Goal: Task Accomplishment & Management: Use online tool/utility

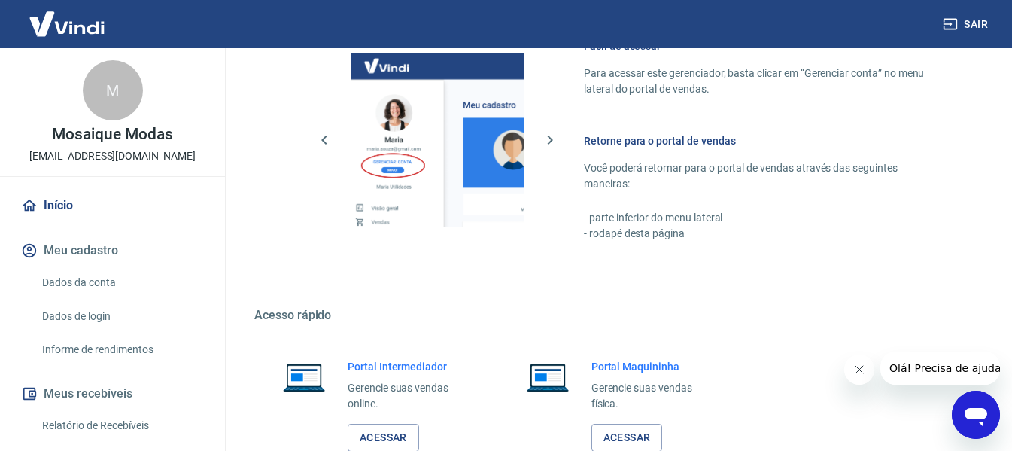
scroll to position [784, 0]
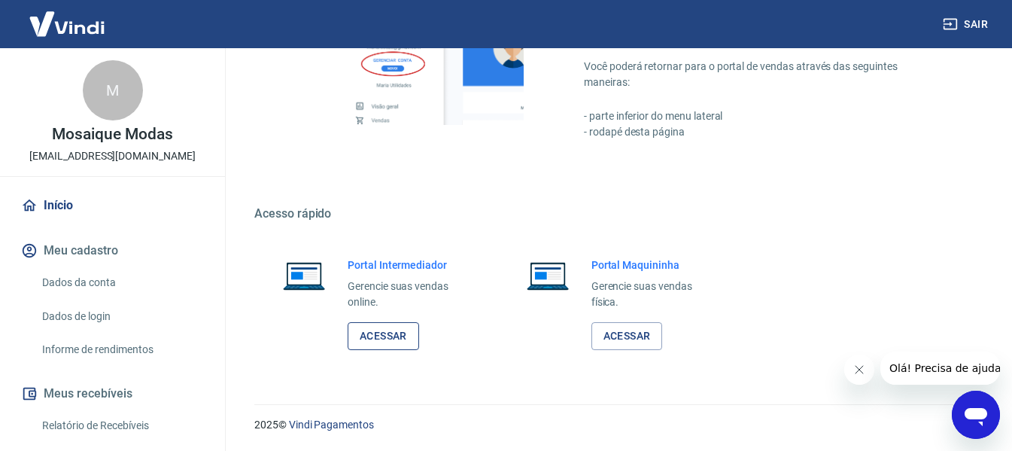
click at [387, 328] on link "Acessar" at bounding box center [383, 336] width 71 height 28
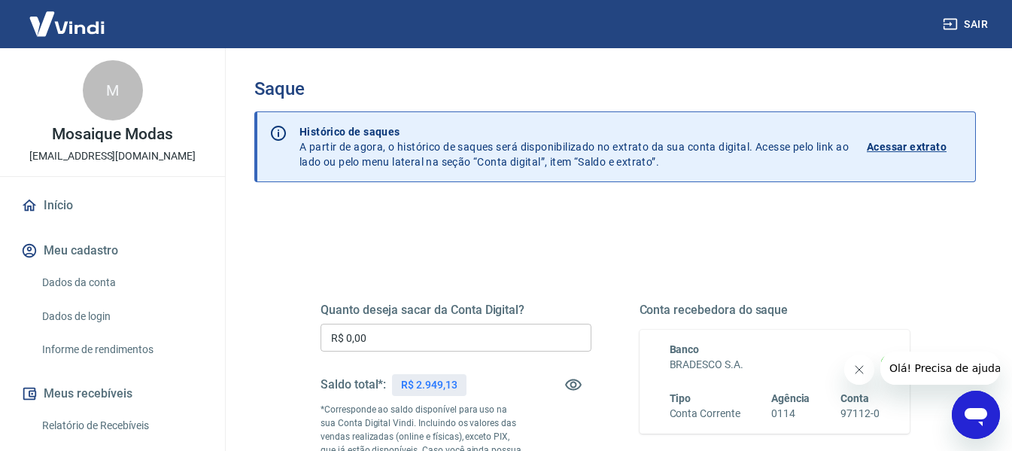
click at [406, 335] on input "R$ 0,00" at bounding box center [455, 337] width 271 height 28
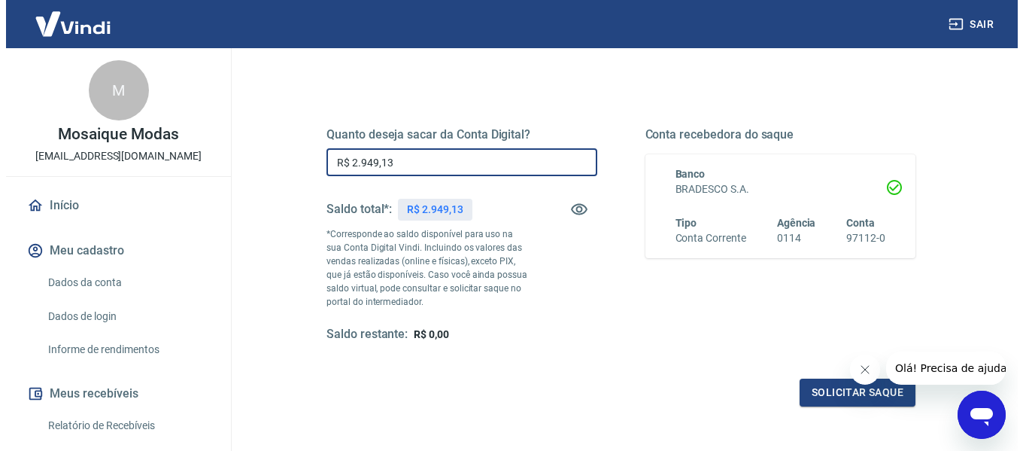
scroll to position [301, 0]
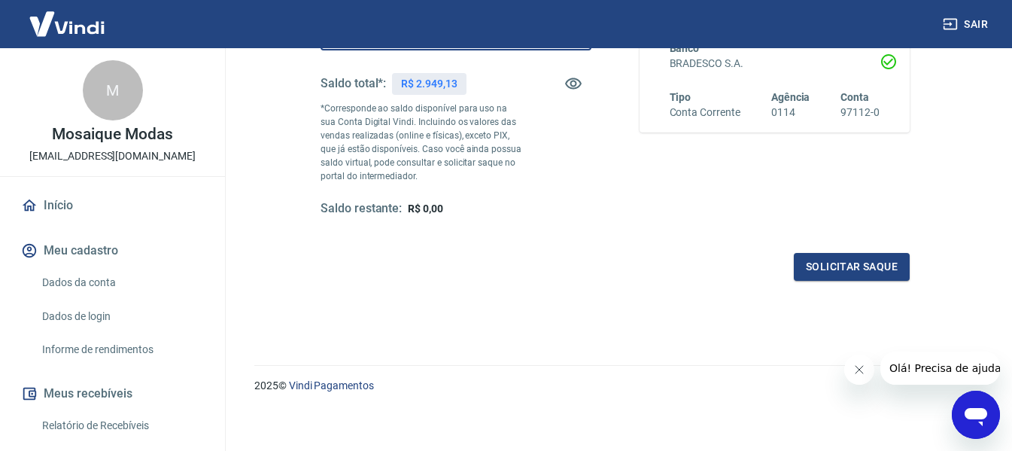
type input "R$ 2.949,13"
click at [858, 365] on icon "Fechar mensagem da empresa" at bounding box center [858, 369] width 12 height 12
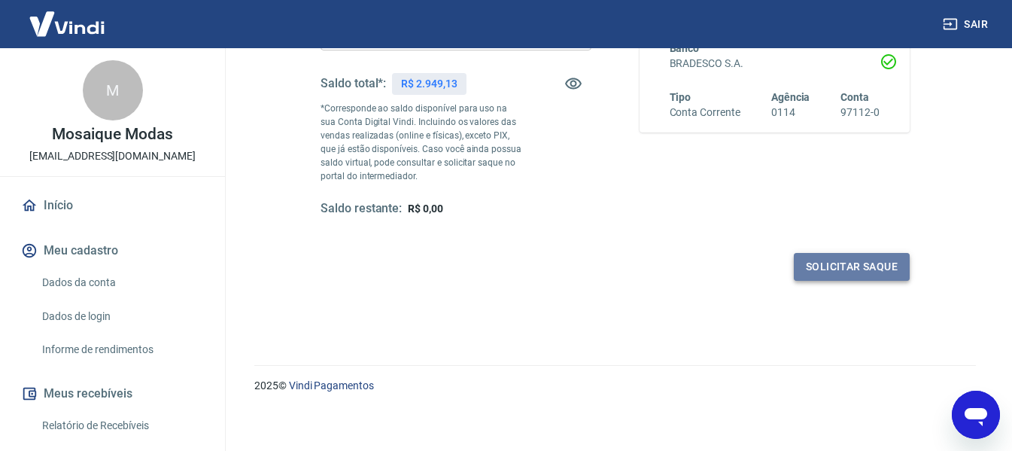
click at [840, 264] on button "Solicitar saque" at bounding box center [852, 267] width 116 height 28
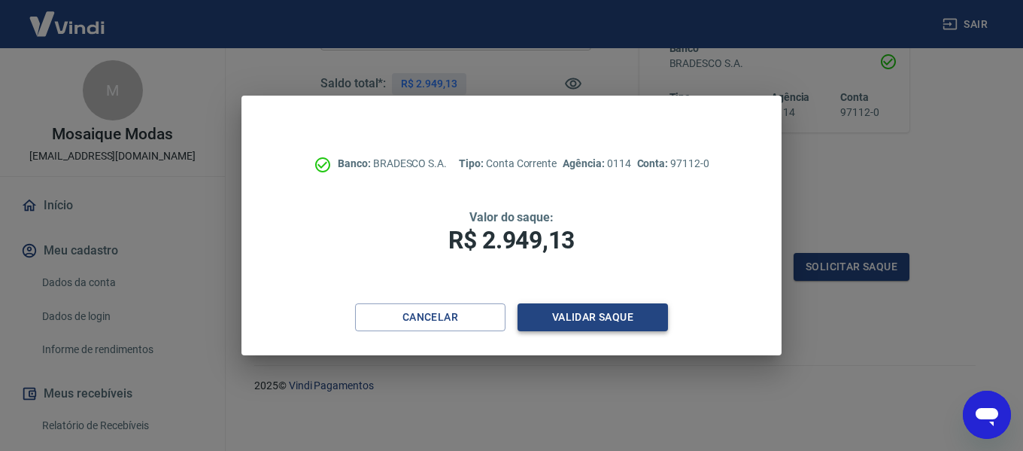
click at [591, 316] on button "Validar saque" at bounding box center [593, 317] width 150 height 28
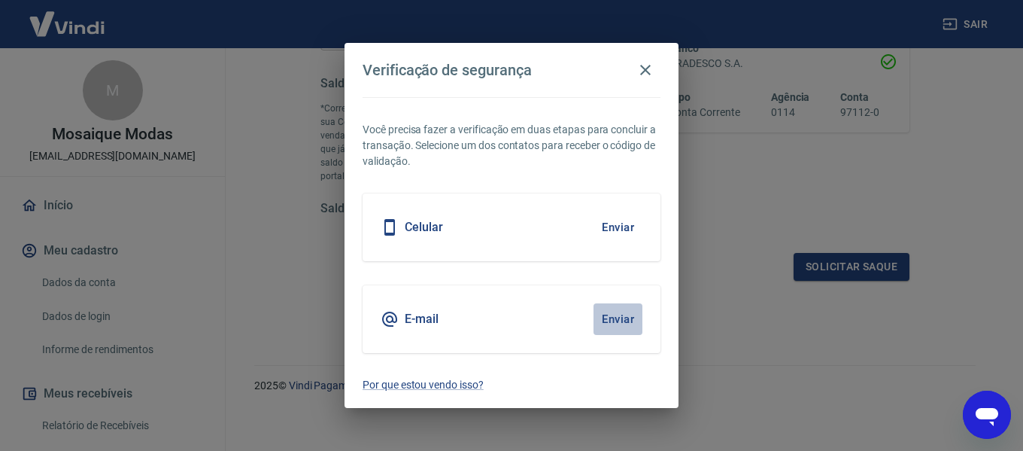
click at [611, 314] on button "Enviar" at bounding box center [618, 319] width 49 height 32
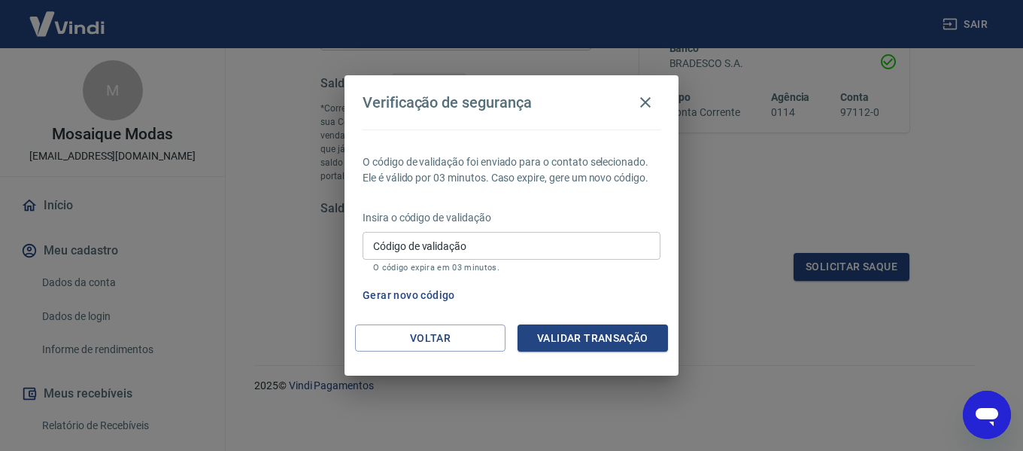
click at [512, 248] on input "Código de validação" at bounding box center [512, 246] width 298 height 28
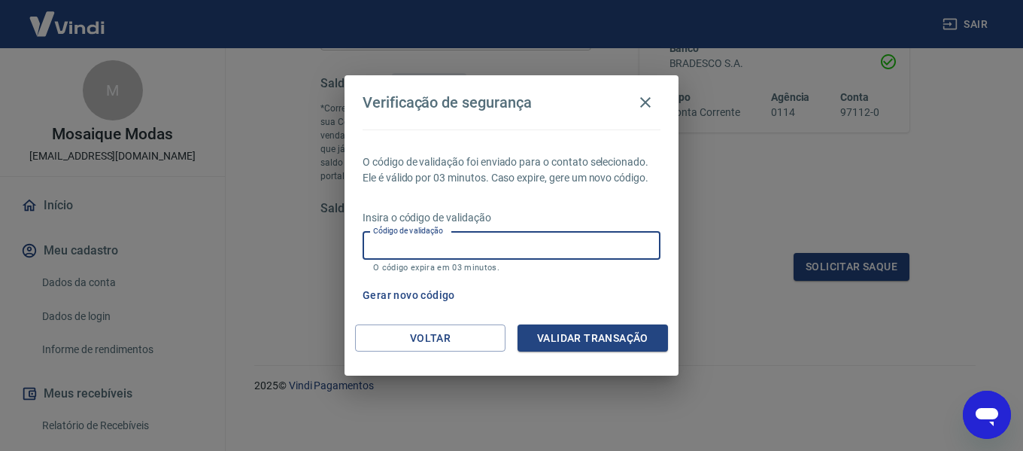
paste input "226855"
type input "226855"
click at [581, 332] on button "Validar transação" at bounding box center [593, 338] width 150 height 28
